Goal: Information Seeking & Learning: Learn about a topic

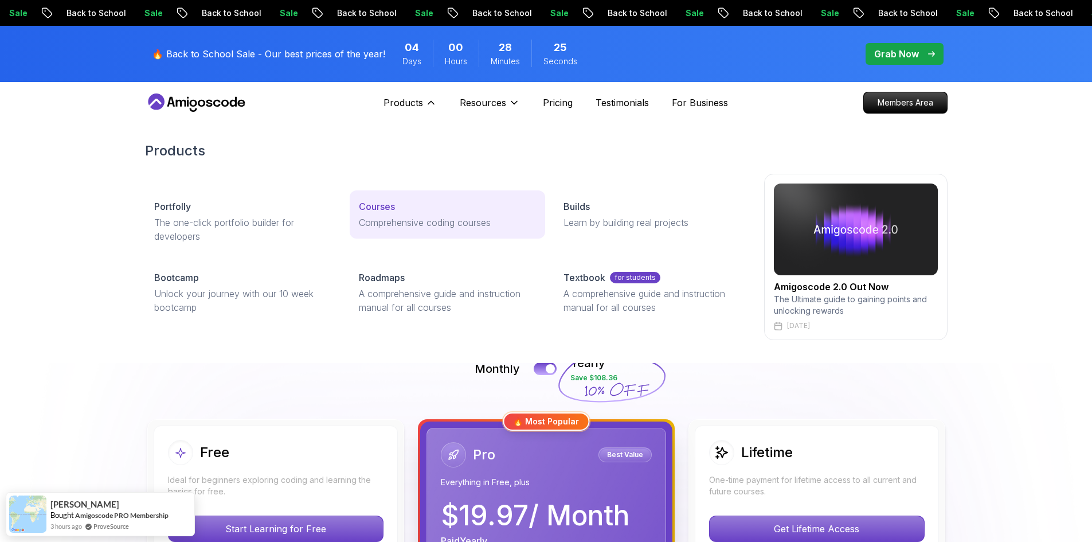
click at [401, 216] on p "Comprehensive coding courses" at bounding box center [447, 223] width 177 height 14
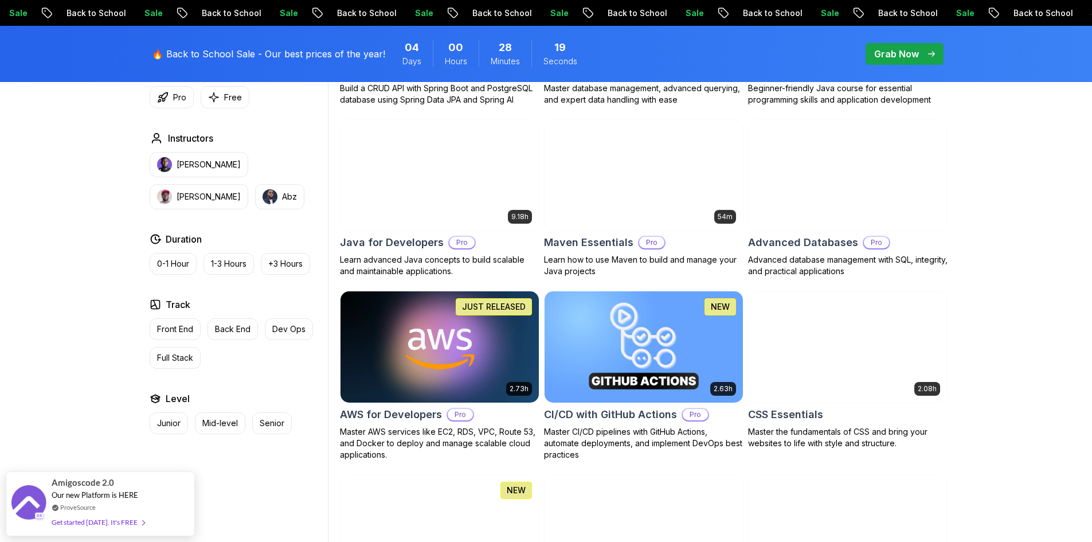
scroll to position [688, 0]
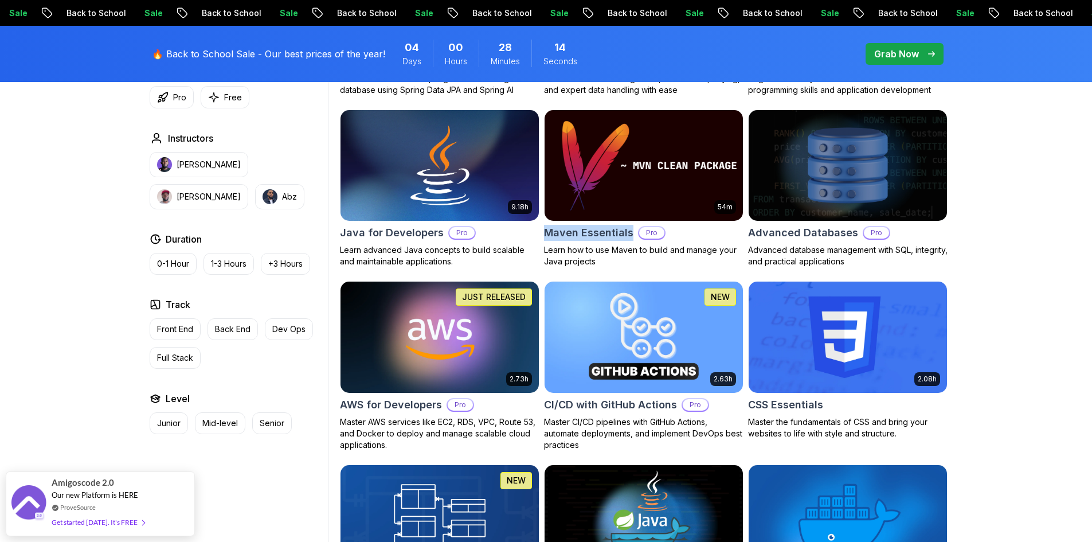
drag, startPoint x: 542, startPoint y: 229, endPoint x: 632, endPoint y: 230, distance: 90.0
copy h2 "Maven Essentials"
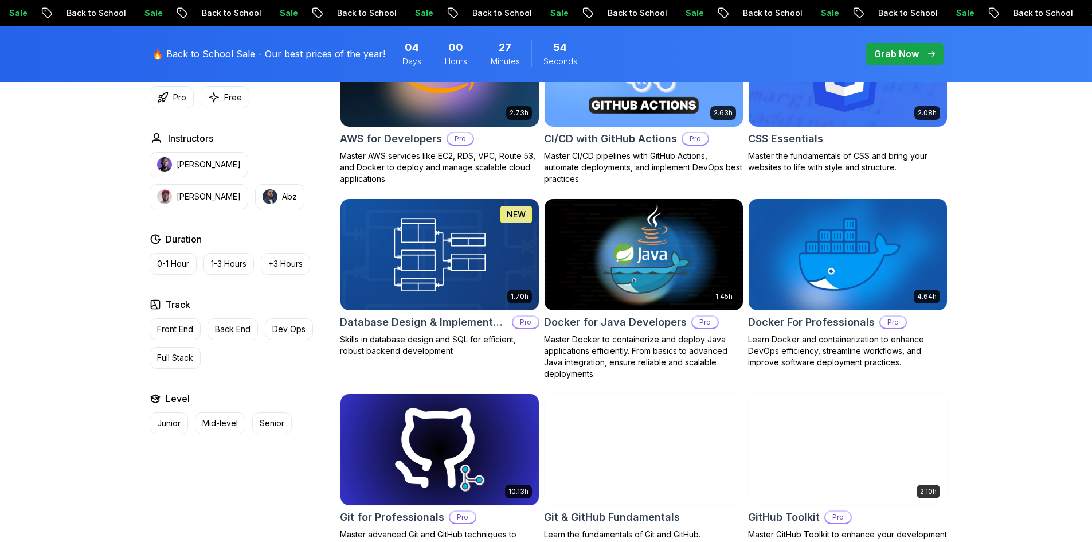
scroll to position [975, 0]
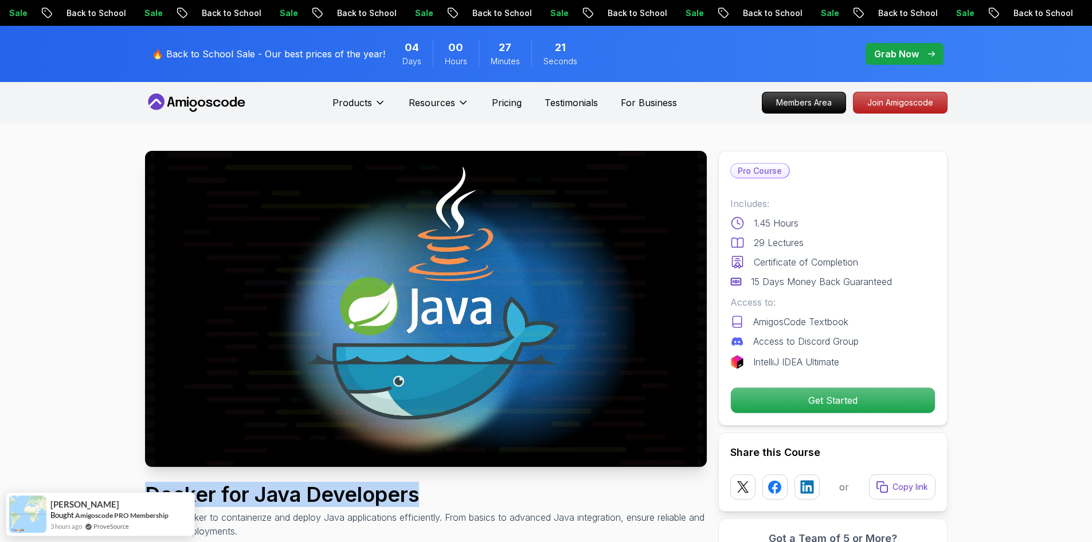
drag, startPoint x: 143, startPoint y: 491, endPoint x: 430, endPoint y: 487, distance: 287.3
copy h1 "Docker for Java Developers"
